Goal: Task Accomplishment & Management: Use online tool/utility

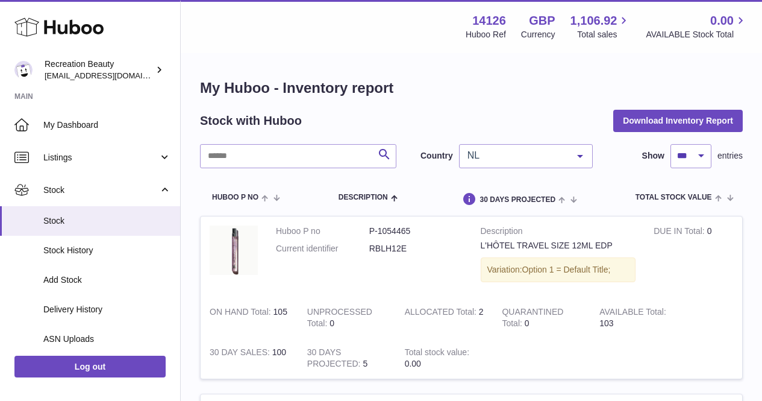
select select "***"
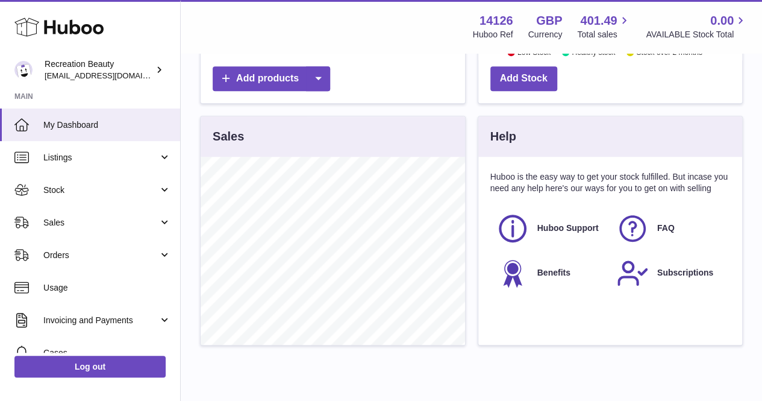
scroll to position [388, 0]
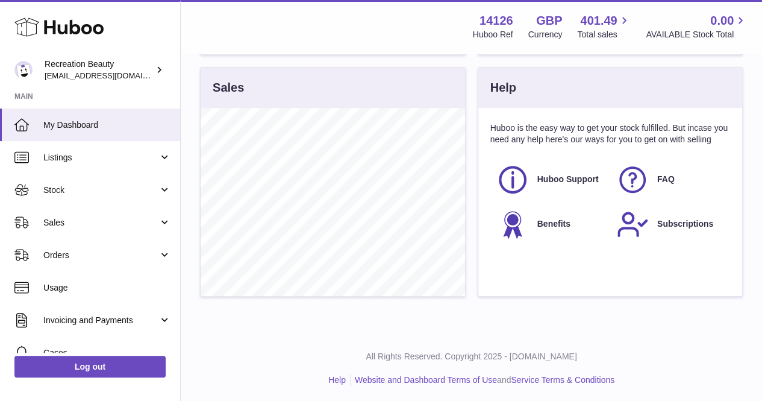
click at [150, 189] on span "Stock" at bounding box center [100, 189] width 115 height 11
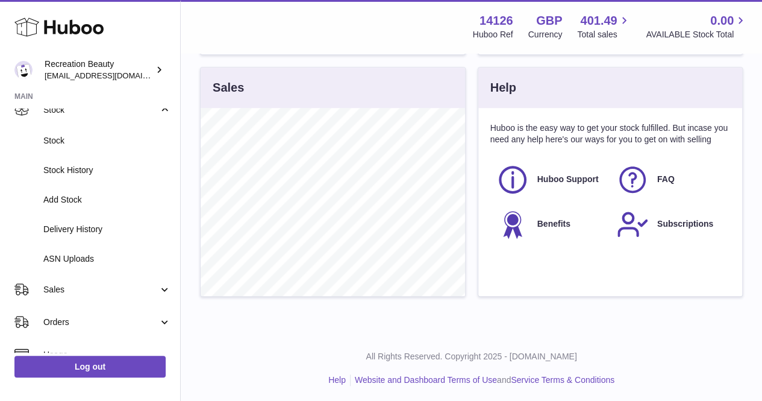
scroll to position [81, 0]
click at [114, 261] on span "ASN Uploads" at bounding box center [107, 257] width 128 height 11
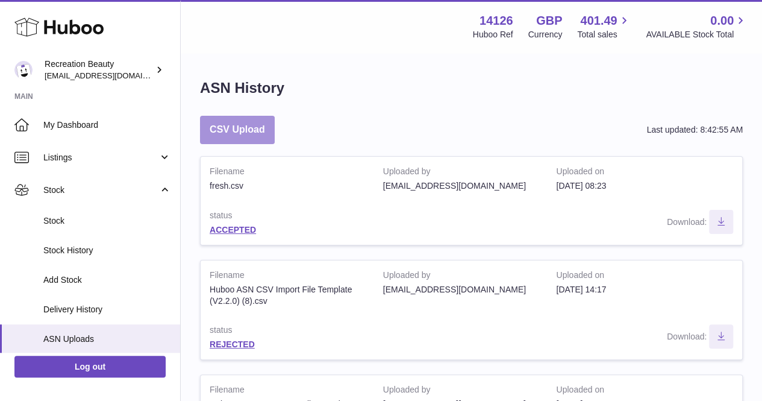
click at [242, 130] on button "CSV Upload" at bounding box center [237, 130] width 75 height 28
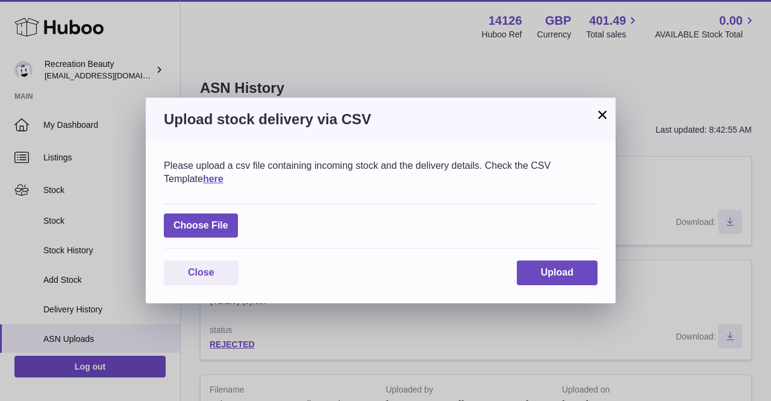
click at [598, 109] on button "×" at bounding box center [602, 114] width 14 height 14
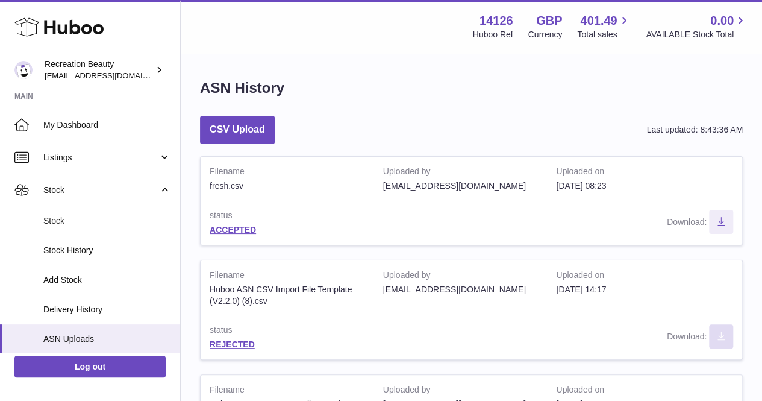
click at [722, 337] on icon "Download ASN file" at bounding box center [721, 335] width 7 height 8
click at [242, 342] on link "REJECTED" at bounding box center [232, 344] width 45 height 10
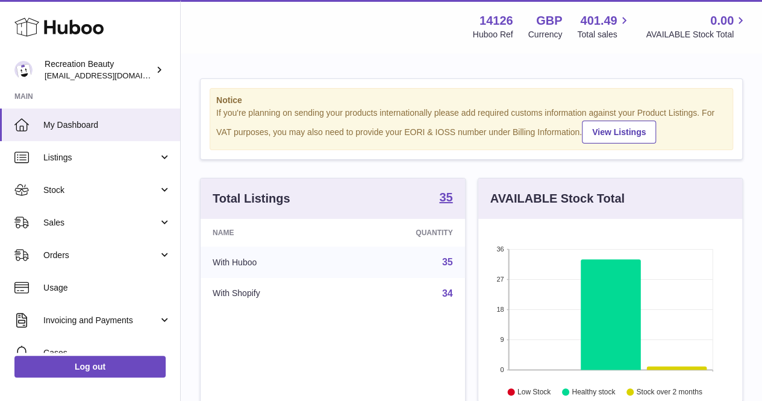
scroll to position [188, 264]
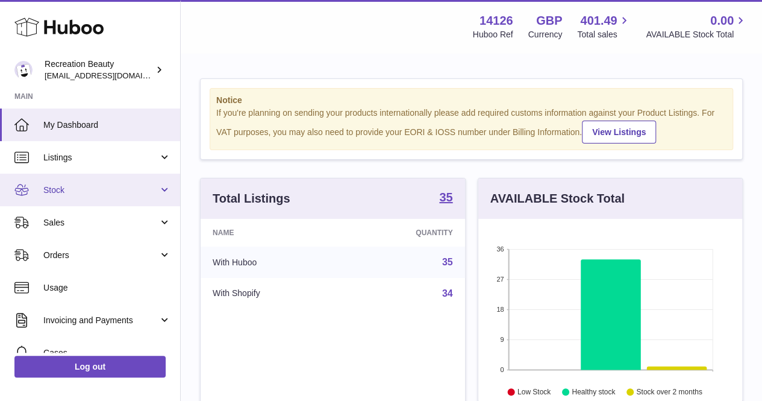
click at [129, 187] on span "Stock" at bounding box center [100, 189] width 115 height 11
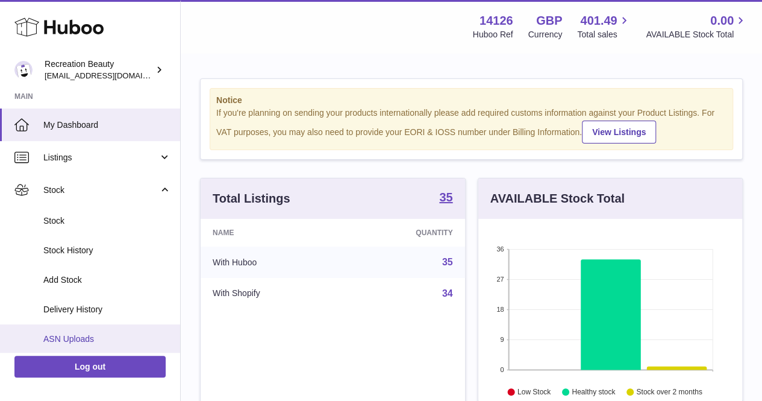
click at [129, 331] on link "ASN Uploads" at bounding box center [90, 339] width 180 height 30
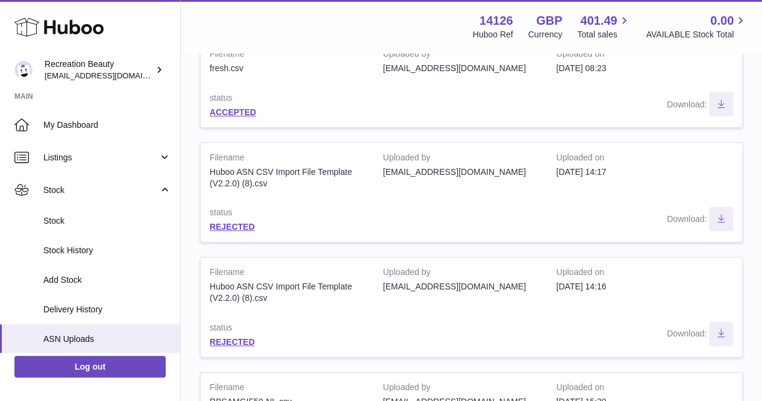
scroll to position [118, 0]
click at [724, 227] on button "Download ASN file" at bounding box center [721, 218] width 24 height 24
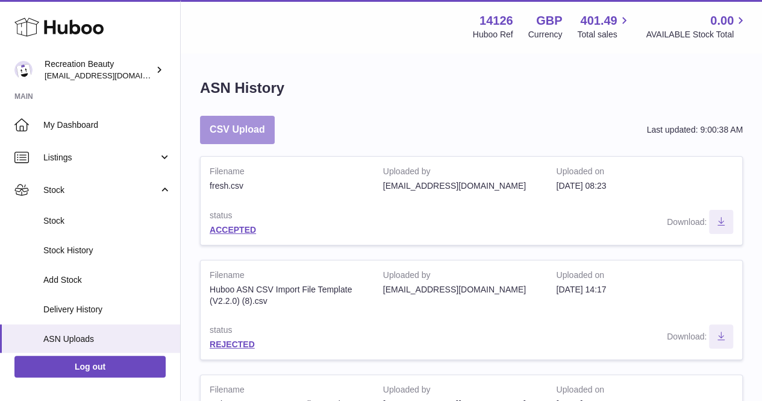
click at [268, 125] on button "CSV Upload" at bounding box center [237, 130] width 75 height 28
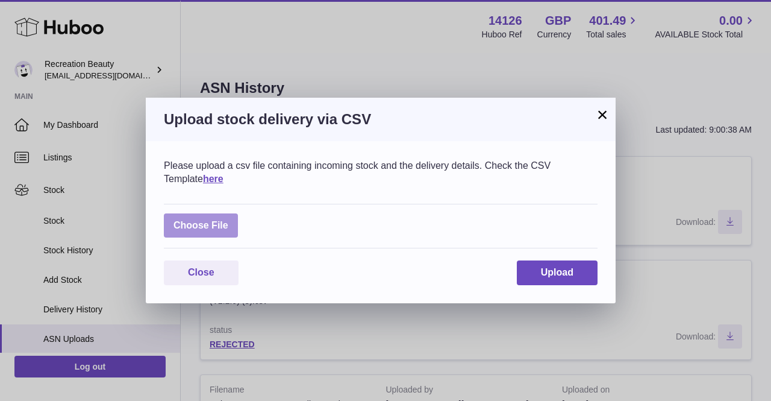
click at [216, 223] on label at bounding box center [201, 225] width 74 height 25
click at [228, 220] on input "file" at bounding box center [228, 219] width 1 height 1
type input "**********"
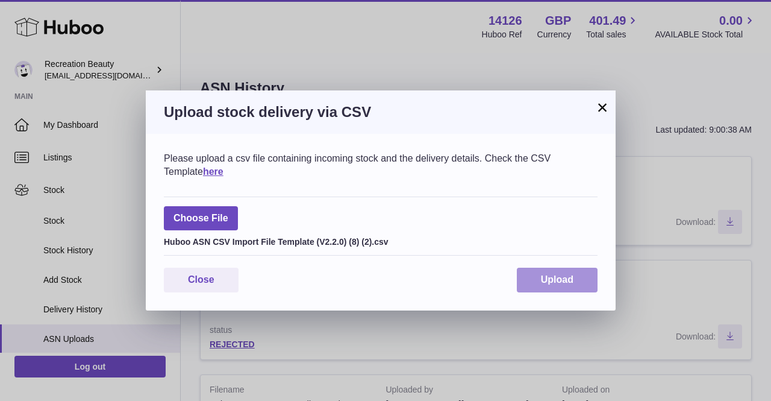
click at [530, 278] on button "Upload" at bounding box center [557, 280] width 81 height 25
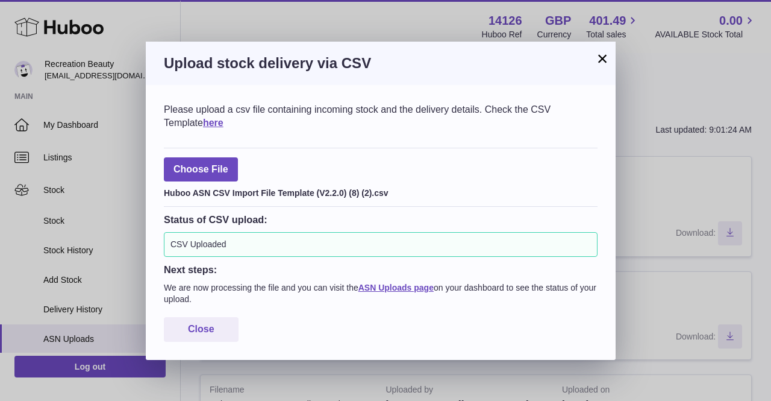
click at [604, 61] on button "×" at bounding box center [602, 58] width 14 height 14
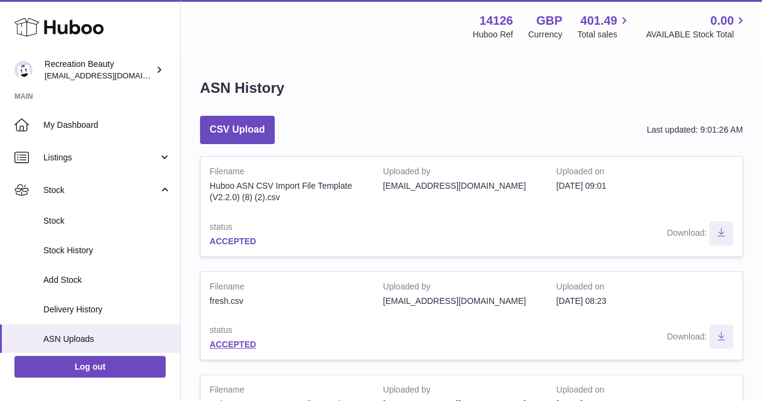
click at [240, 244] on link "ACCEPTED" at bounding box center [233, 241] width 46 height 10
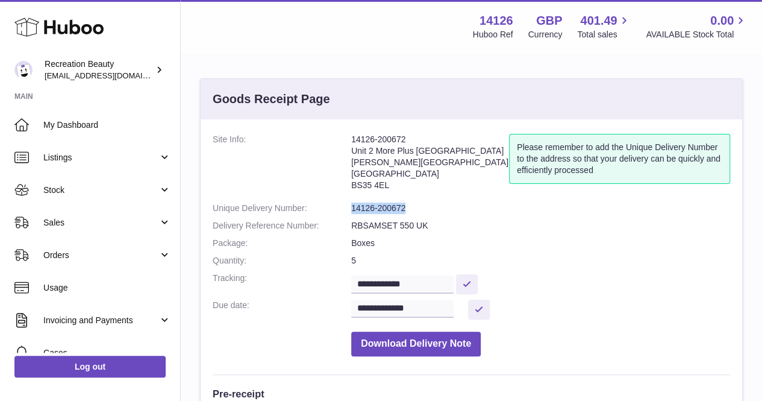
drag, startPoint x: 405, startPoint y: 207, endPoint x: 347, endPoint y: 211, distance: 58.6
click at [347, 211] on dl "**********" at bounding box center [472, 248] width 518 height 228
copy dl "14126-200672"
click at [449, 244] on dd "Boxes" at bounding box center [540, 242] width 379 height 11
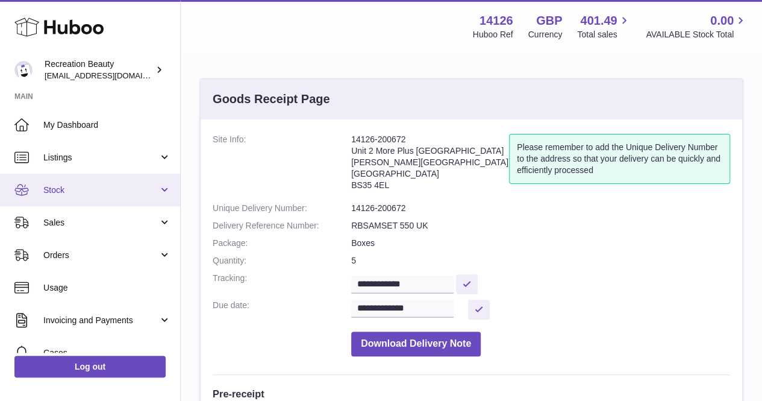
click at [113, 193] on span "Stock" at bounding box center [100, 189] width 115 height 11
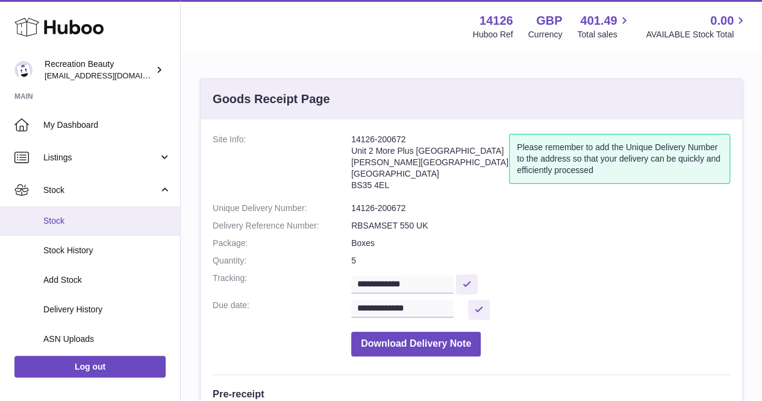
click at [127, 220] on span "Stock" at bounding box center [107, 220] width 128 height 11
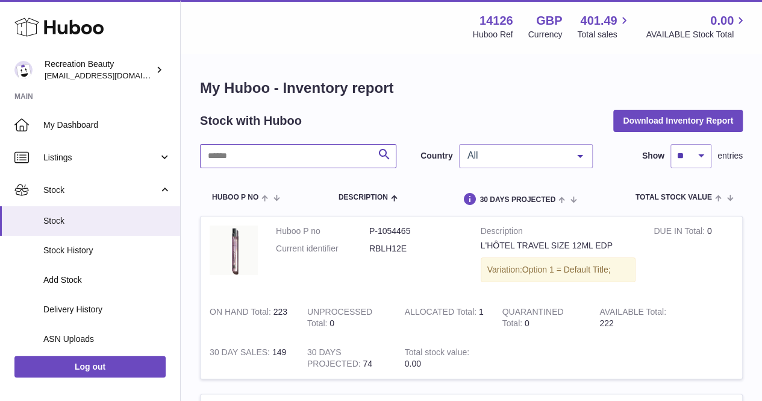
click at [278, 164] on input "text" at bounding box center [298, 156] width 196 height 24
click at [478, 145] on div "All" at bounding box center [526, 156] width 134 height 24
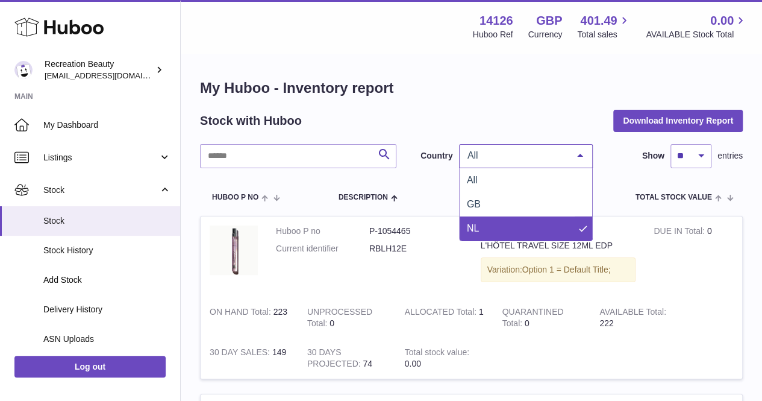
click at [481, 221] on span "NL" at bounding box center [526, 228] width 133 height 24
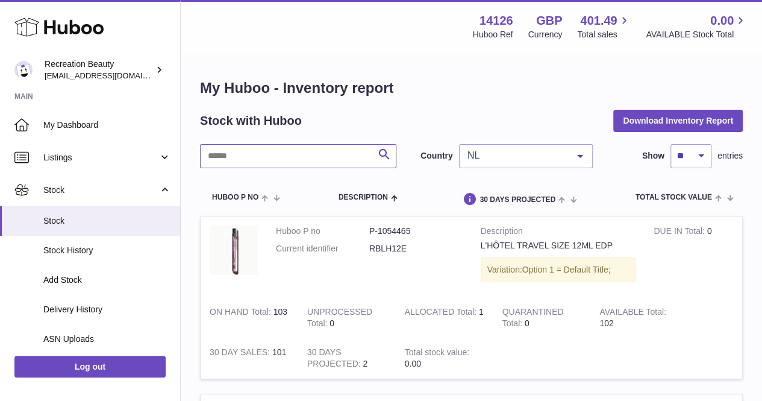
click at [333, 160] on input "text" at bounding box center [298, 156] width 196 height 24
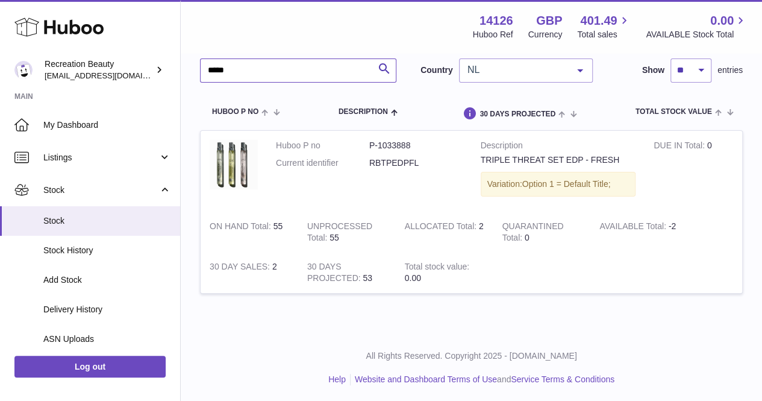
scroll to position [87, 0]
type input "*****"
click at [490, 74] on div "NL" at bounding box center [526, 69] width 134 height 24
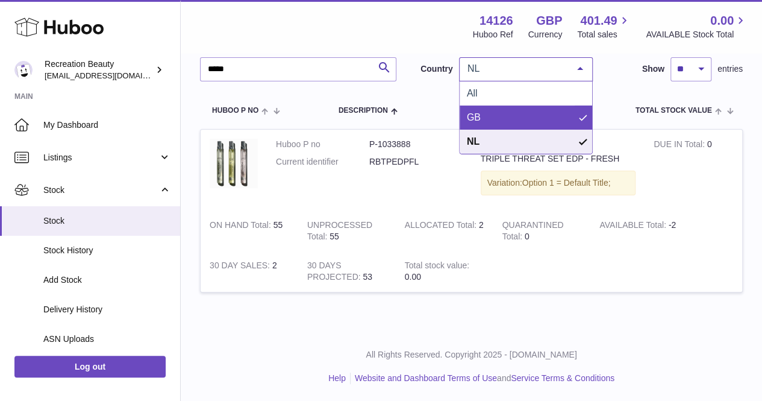
click at [528, 115] on span "GB" at bounding box center [526, 117] width 133 height 24
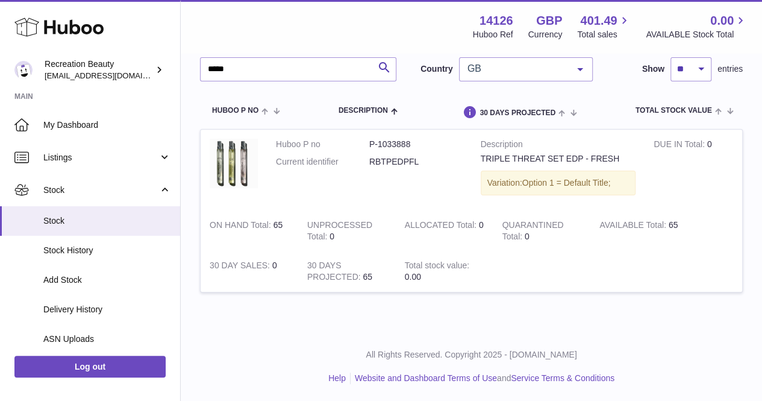
click at [534, 63] on span "GB" at bounding box center [517, 69] width 104 height 12
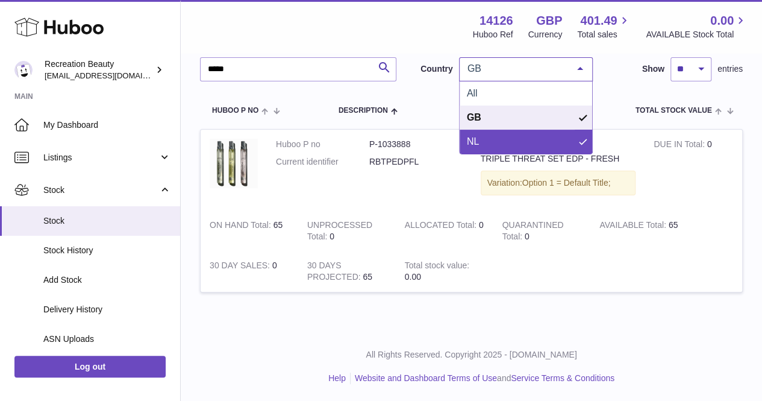
click at [516, 142] on span "NL" at bounding box center [526, 142] width 133 height 24
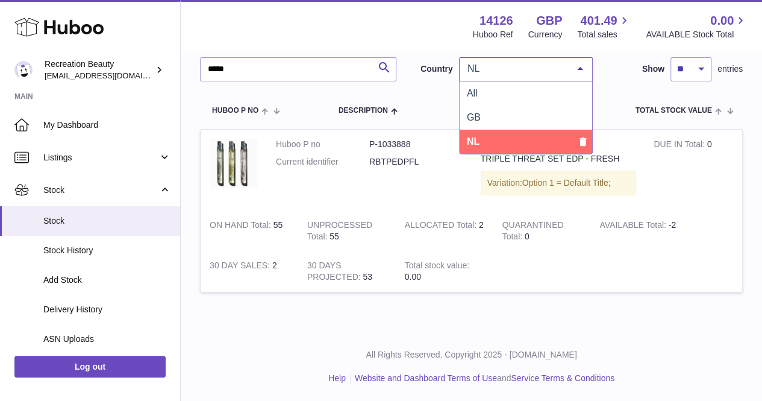
click at [517, 70] on span "NL" at bounding box center [517, 69] width 104 height 12
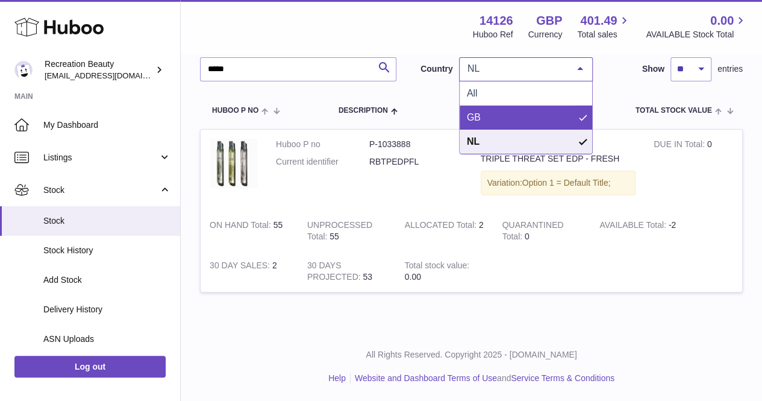
click at [513, 114] on span "GB" at bounding box center [526, 117] width 133 height 24
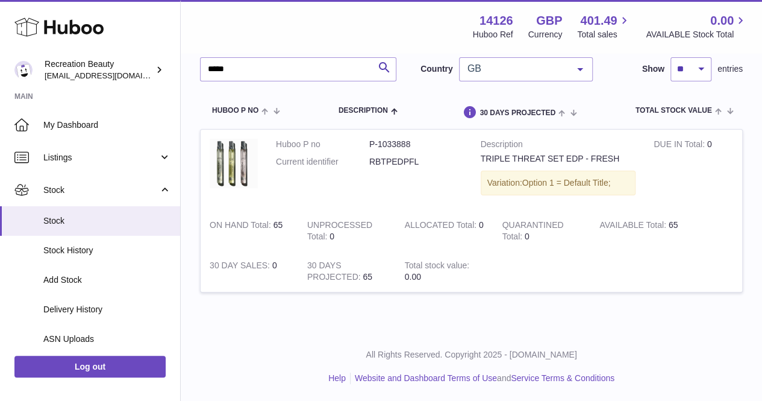
click at [527, 70] on span "GB" at bounding box center [517, 69] width 104 height 12
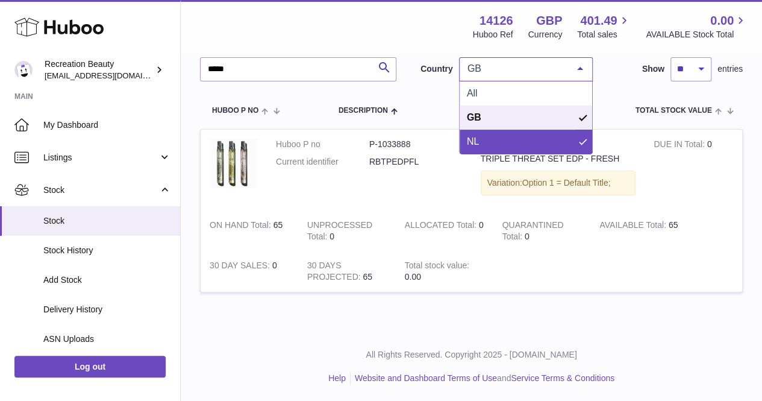
click at [515, 142] on span "NL" at bounding box center [526, 142] width 133 height 24
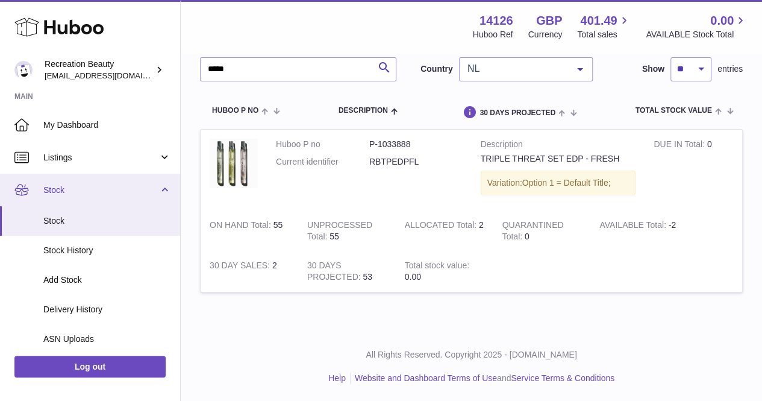
click at [117, 184] on span "Stock" at bounding box center [100, 189] width 115 height 11
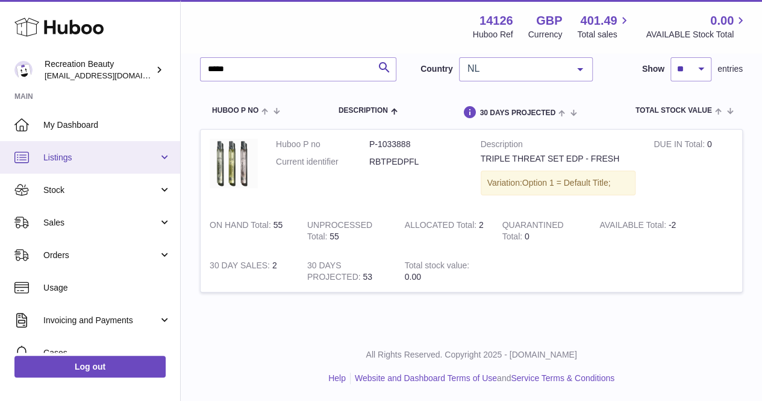
click at [119, 159] on span "Listings" at bounding box center [100, 157] width 115 height 11
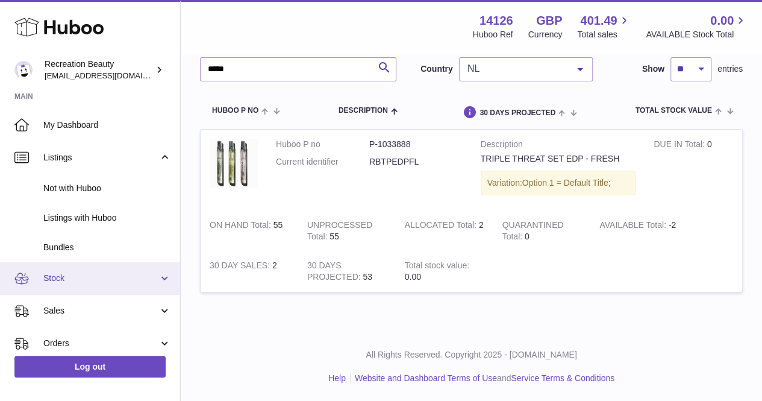
click at [113, 273] on span "Stock" at bounding box center [100, 277] width 115 height 11
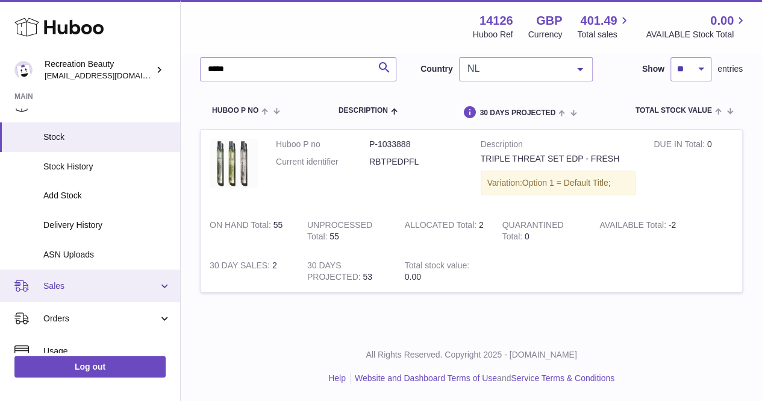
click at [127, 289] on span "Sales" at bounding box center [100, 285] width 115 height 11
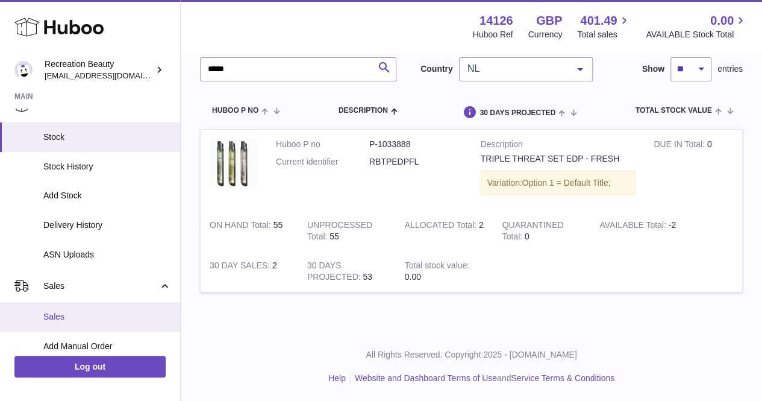
scroll to position [213, 0]
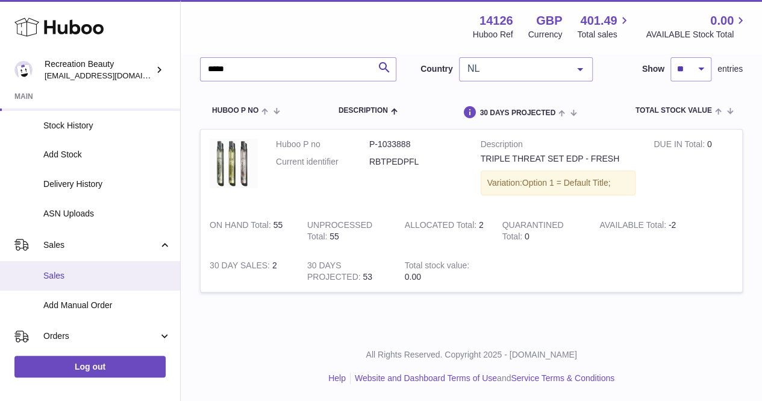
click at [121, 275] on span "Sales" at bounding box center [107, 275] width 128 height 11
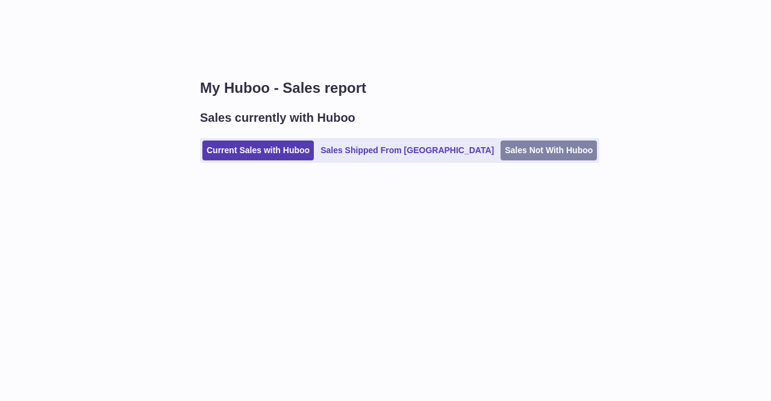
click at [502, 156] on link "Sales Not With Huboo" at bounding box center [549, 150] width 96 height 20
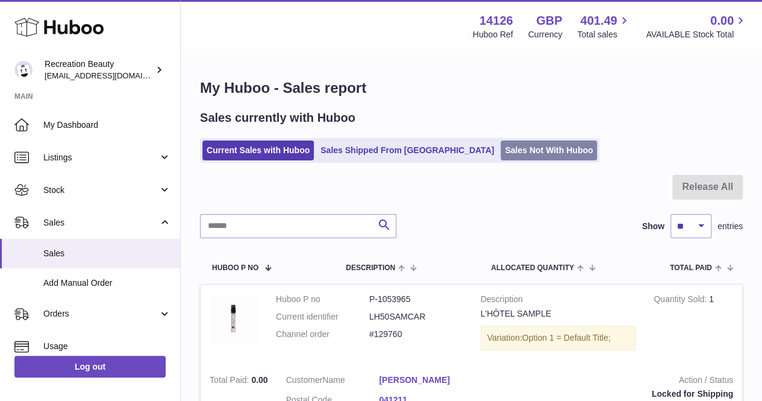
click at [501, 154] on link "Sales Not With Huboo" at bounding box center [549, 150] width 96 height 20
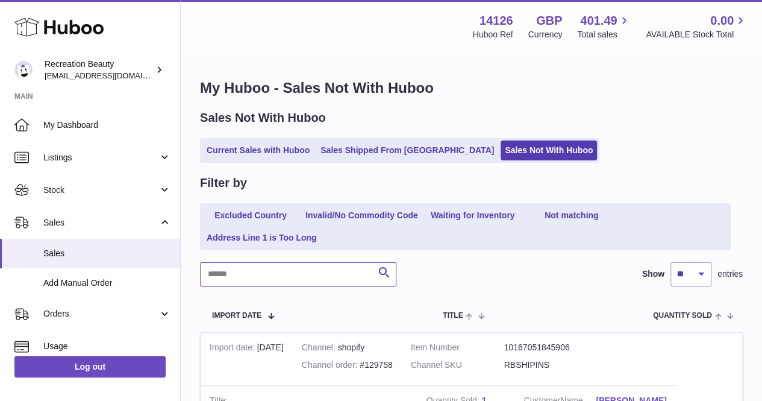
click at [304, 274] on input "text" at bounding box center [298, 274] width 196 height 24
paste input "******"
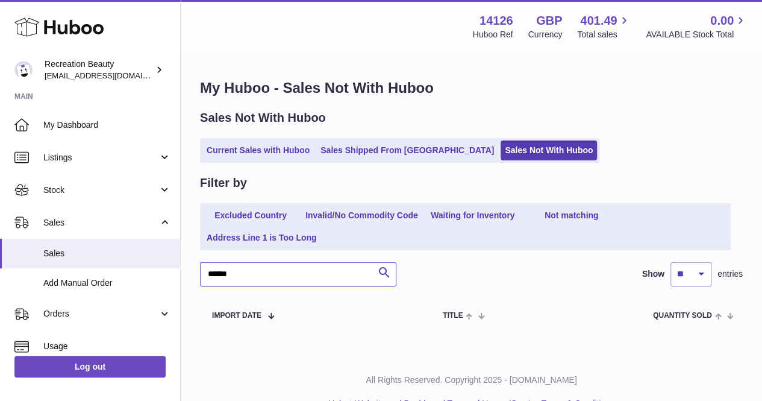
scroll to position [26, 0]
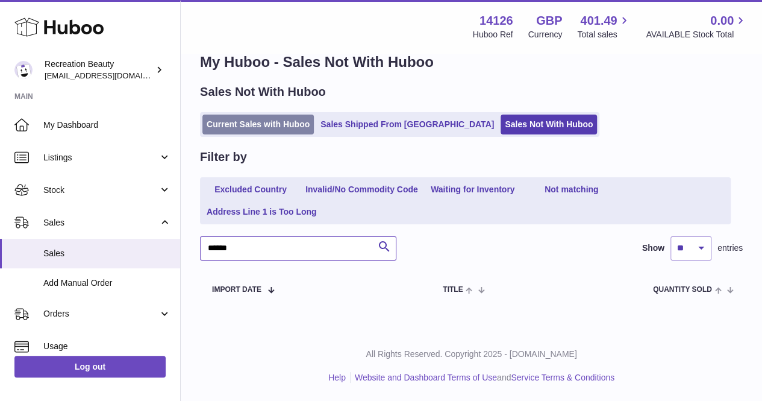
type input "******"
click at [298, 122] on link "Current Sales with Huboo" at bounding box center [257, 124] width 111 height 20
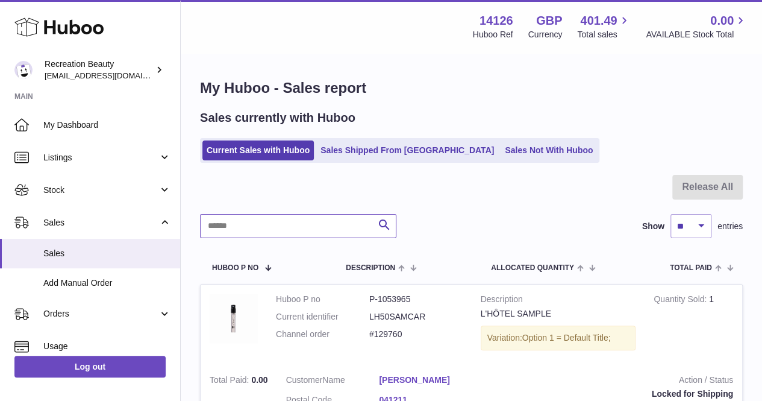
click at [320, 235] on input "text" at bounding box center [298, 226] width 196 height 24
paste input "******"
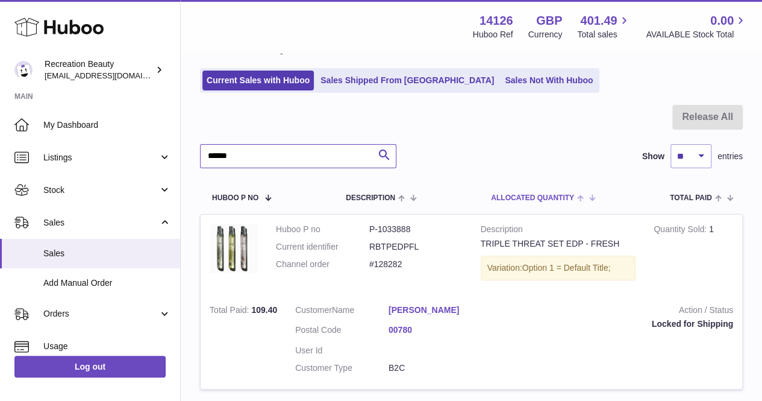
scroll to position [64, 0]
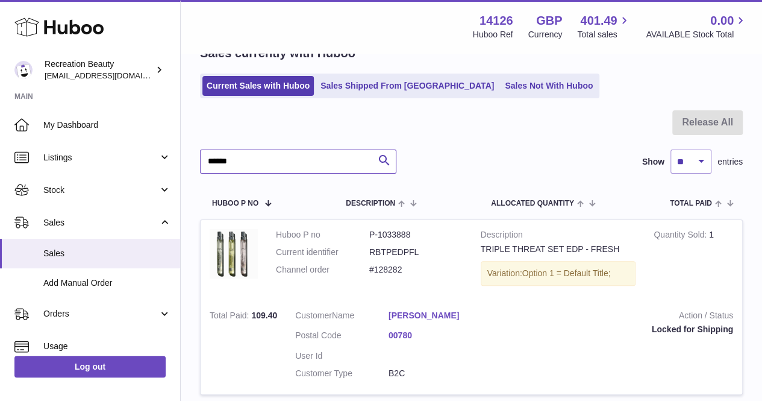
click at [248, 166] on input "******" at bounding box center [298, 161] width 196 height 24
paste input "text"
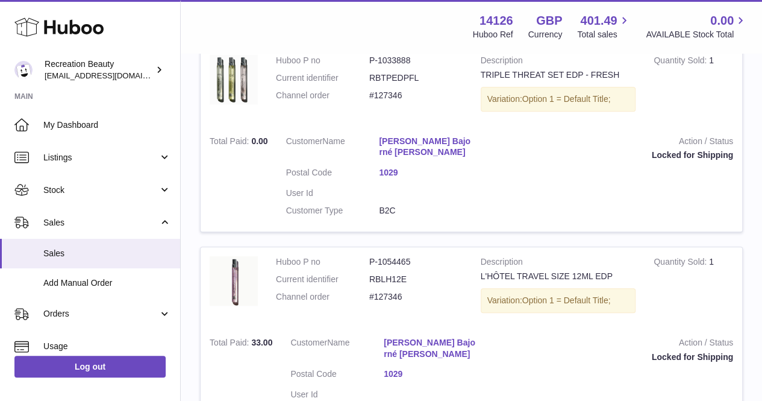
scroll to position [236, 0]
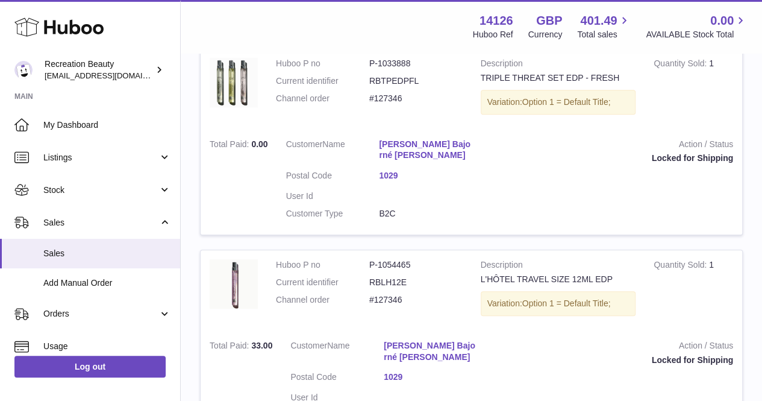
type input "******"
